Goal: Task Accomplishment & Management: Complete application form

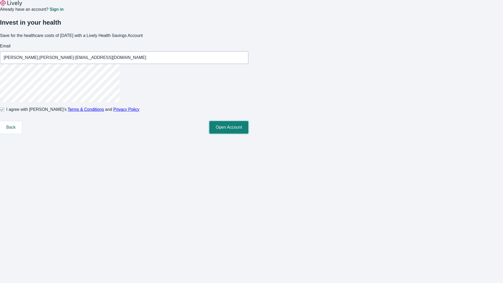
click at [248, 133] on button "Open Account" at bounding box center [228, 127] width 39 height 13
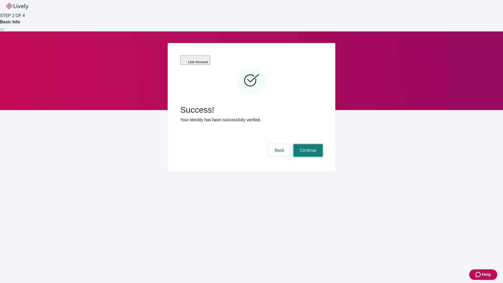
click at [307, 144] on button "Continue" at bounding box center [307, 150] width 29 height 13
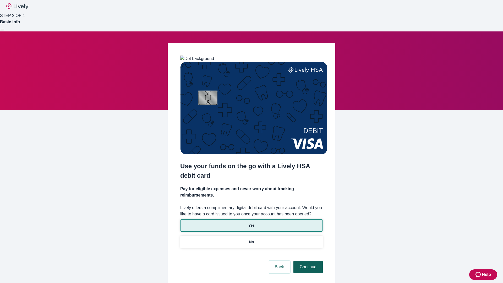
click at [251, 239] on p "No" at bounding box center [251, 241] width 5 height 5
click at [307, 260] on button "Continue" at bounding box center [307, 266] width 29 height 13
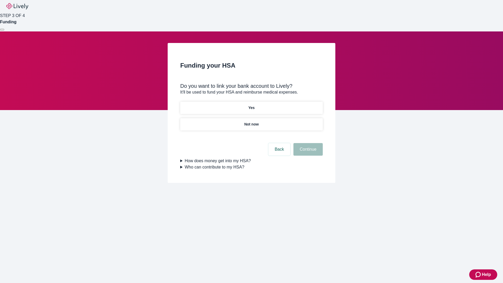
click at [251, 105] on p "Yes" at bounding box center [251, 107] width 6 height 5
click at [307, 143] on button "Continue" at bounding box center [307, 149] width 29 height 13
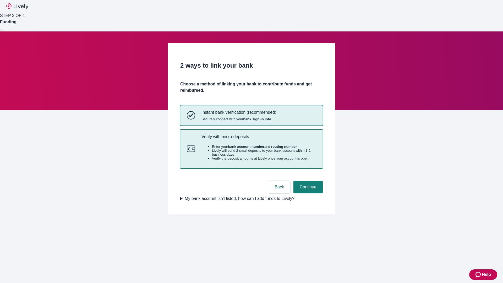
click at [258, 139] on p "Verify with micro-deposits" at bounding box center [258, 136] width 115 height 5
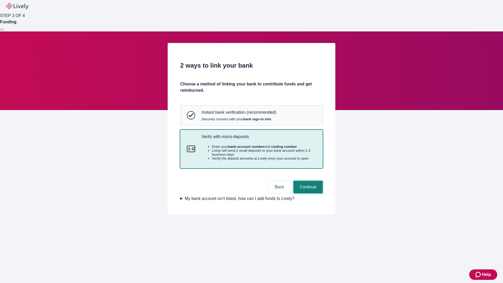
click at [307, 193] on button "Continue" at bounding box center [307, 187] width 29 height 13
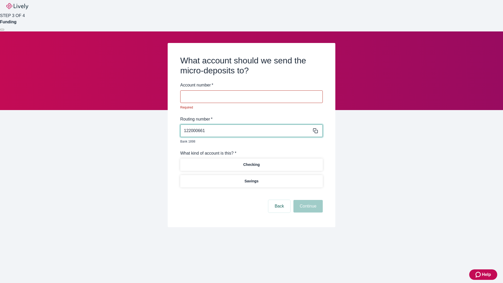
type input "122000661"
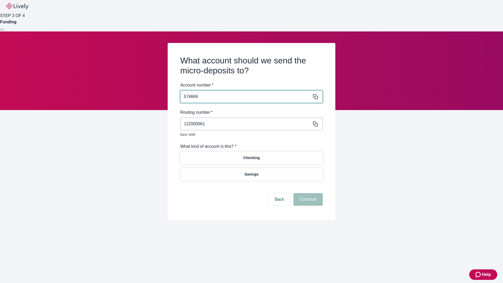
type input "574669"
click at [251, 155] on p "Checking" at bounding box center [251, 157] width 16 height 5
click at [307, 193] on button "Continue" at bounding box center [307, 199] width 29 height 13
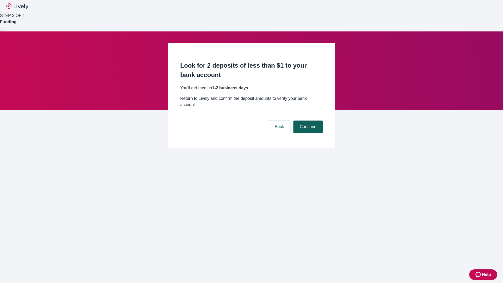
click at [307, 120] on button "Continue" at bounding box center [307, 126] width 29 height 13
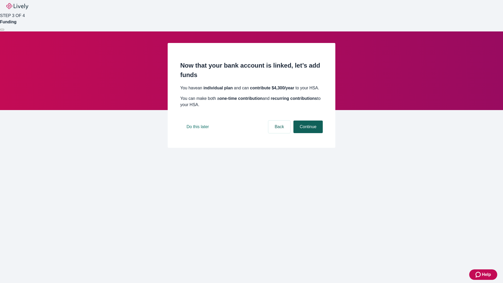
click at [307, 133] on button "Continue" at bounding box center [307, 126] width 29 height 13
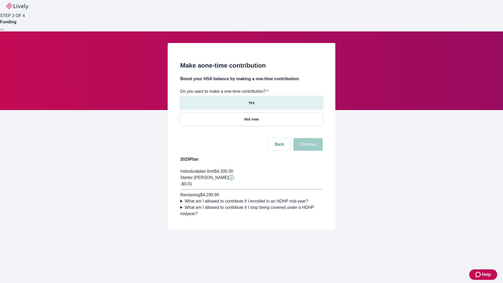
click at [251, 100] on p "Yes" at bounding box center [251, 102] width 6 height 5
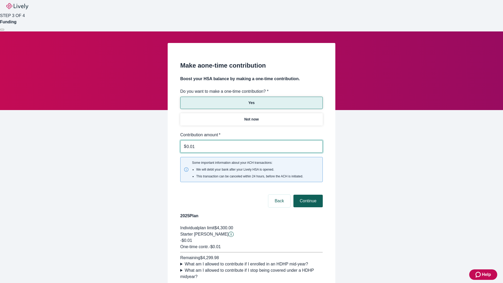
type input "0.01"
click at [307, 194] on button "Continue" at bounding box center [307, 200] width 29 height 13
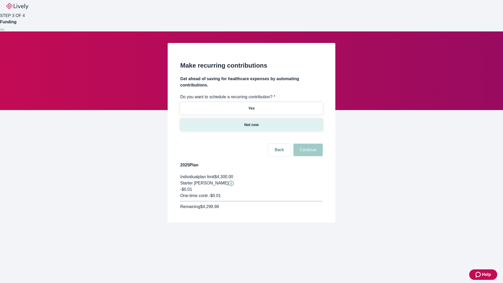
click at [251, 122] on p "Not now" at bounding box center [251, 124] width 14 height 5
click at [307, 143] on button "Continue" at bounding box center [307, 149] width 29 height 13
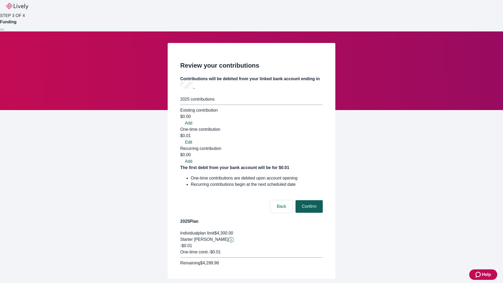
click at [308, 200] on button "Confirm" at bounding box center [308, 206] width 27 height 13
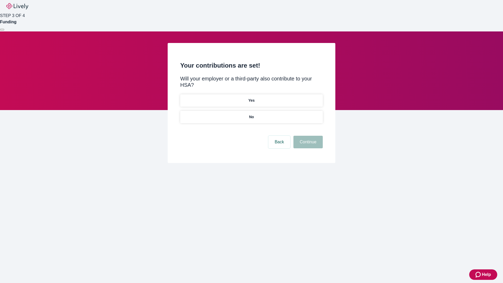
click at [251, 114] on p "No" at bounding box center [251, 116] width 5 height 5
click at [307, 136] on button "Continue" at bounding box center [307, 142] width 29 height 13
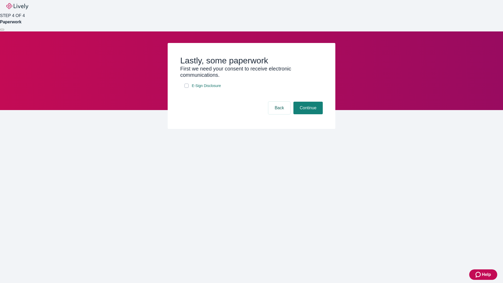
click at [186, 88] on input "E-Sign Disclosure" at bounding box center [186, 85] width 4 height 4
checkbox input "true"
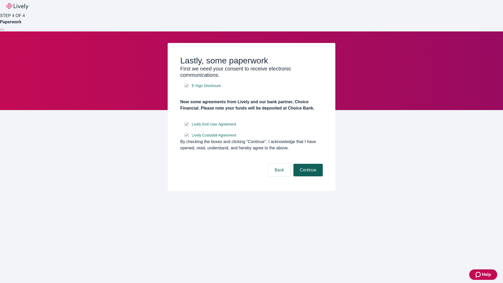
click at [307, 176] on button "Continue" at bounding box center [307, 170] width 29 height 13
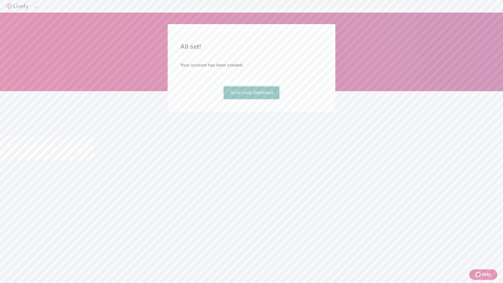
click at [251, 99] on link "Go to Lively dashboard" at bounding box center [252, 92] width 56 height 13
